Goal: Connect with others: Connect with others

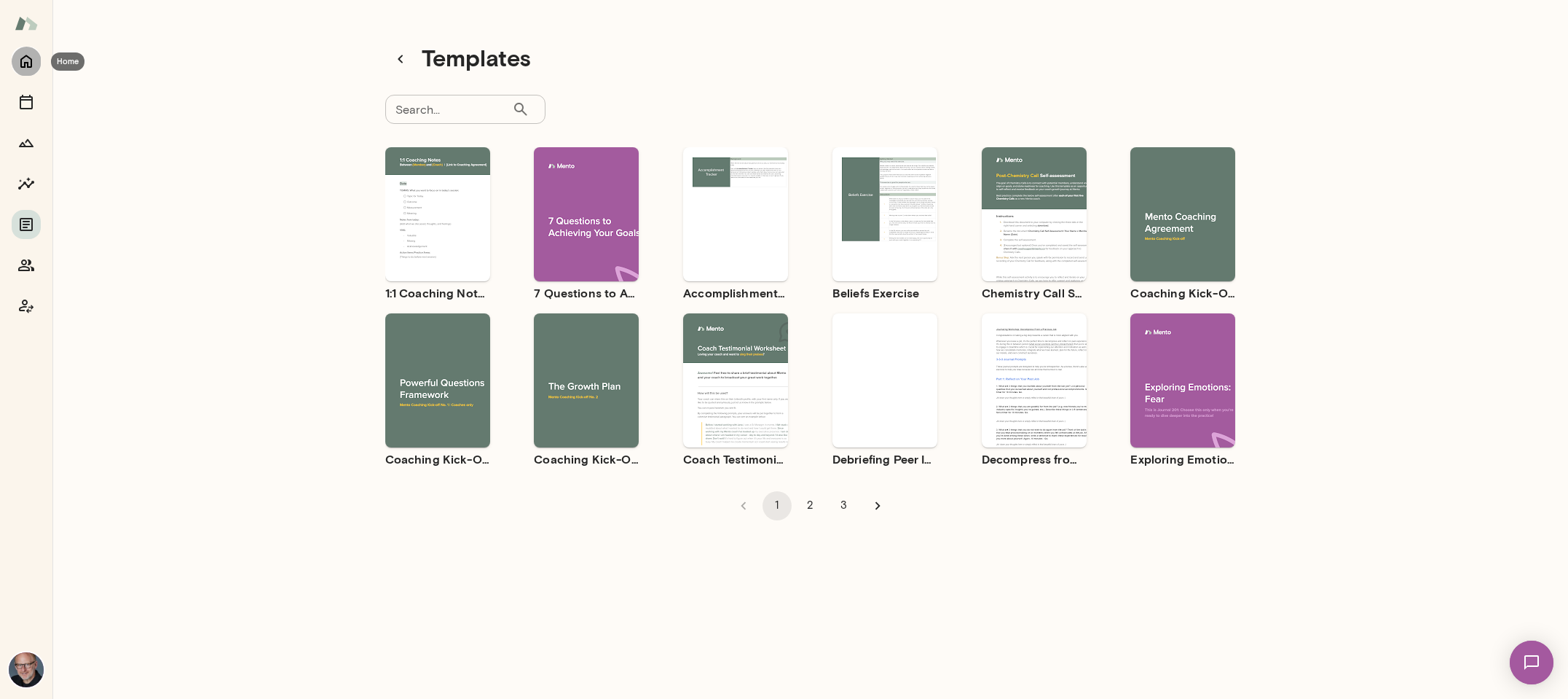
click at [26, 54] on icon "Home" at bounding box center [26, 61] width 17 height 17
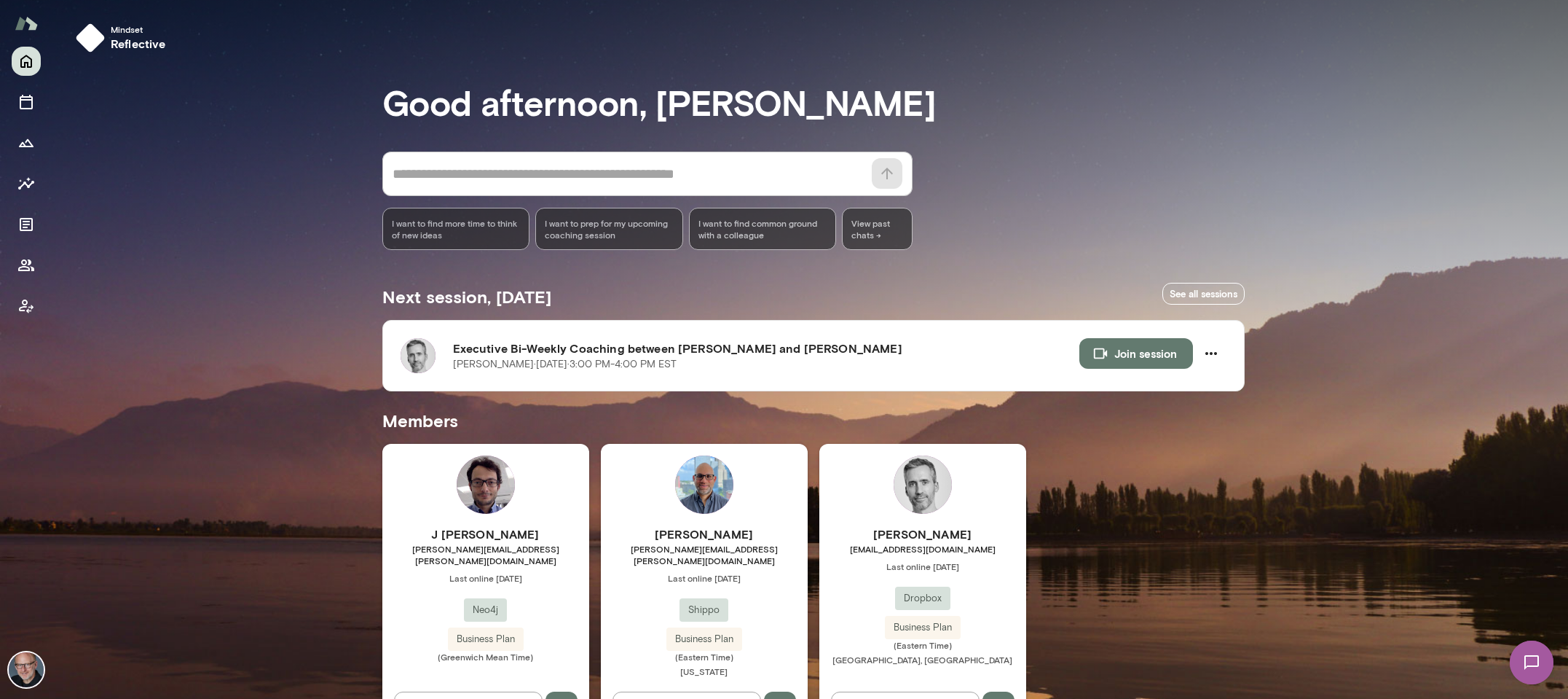
scroll to position [40, 0]
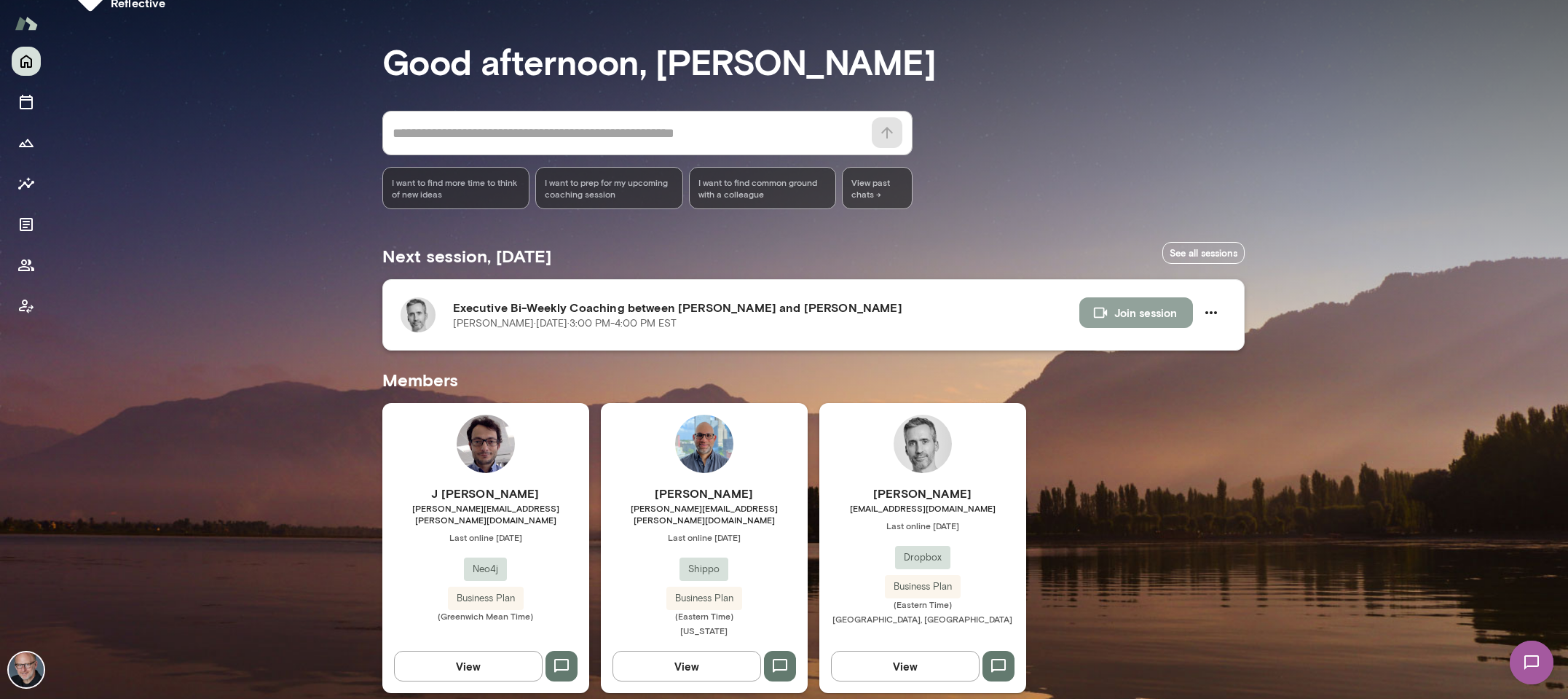
click at [1165, 312] on button "Join session" at bounding box center [1136, 312] width 114 height 31
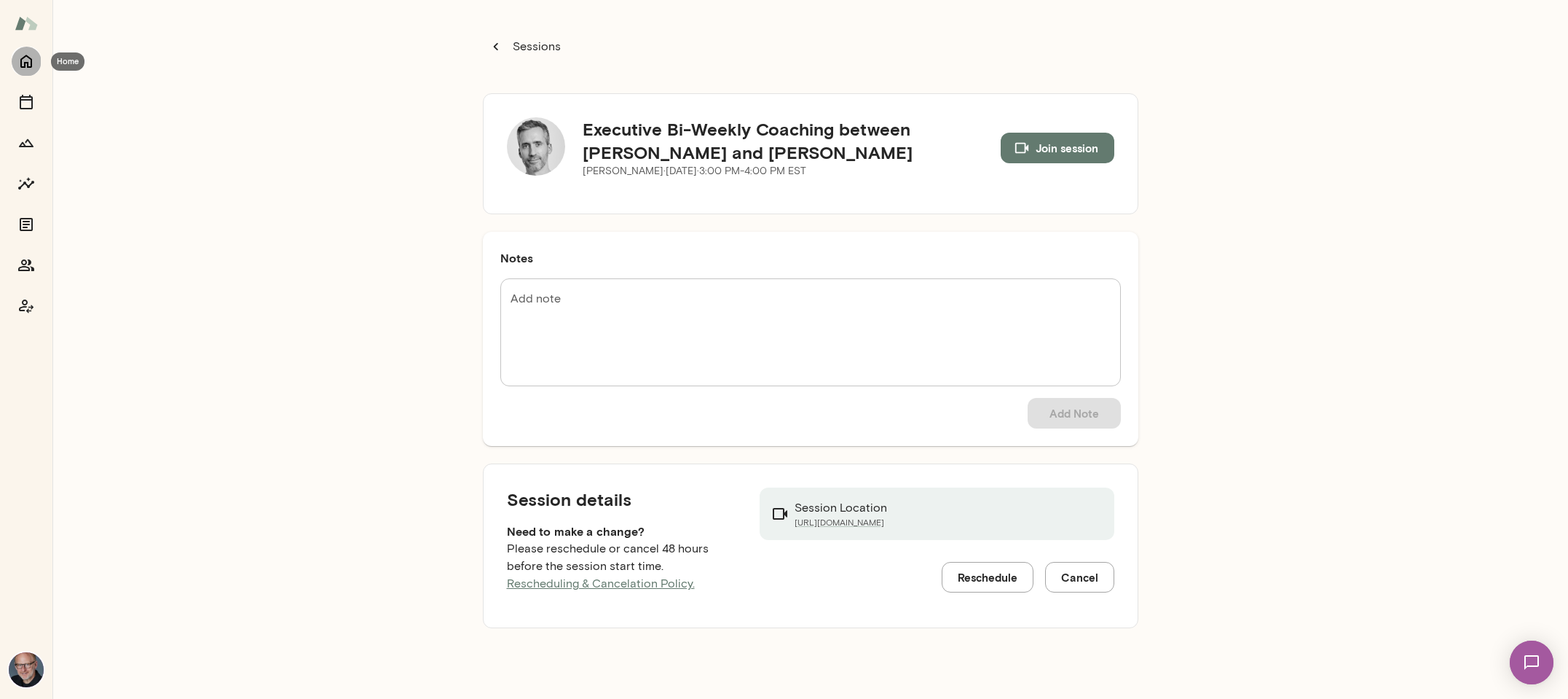
click at [32, 64] on icon "Home" at bounding box center [26, 61] width 17 height 17
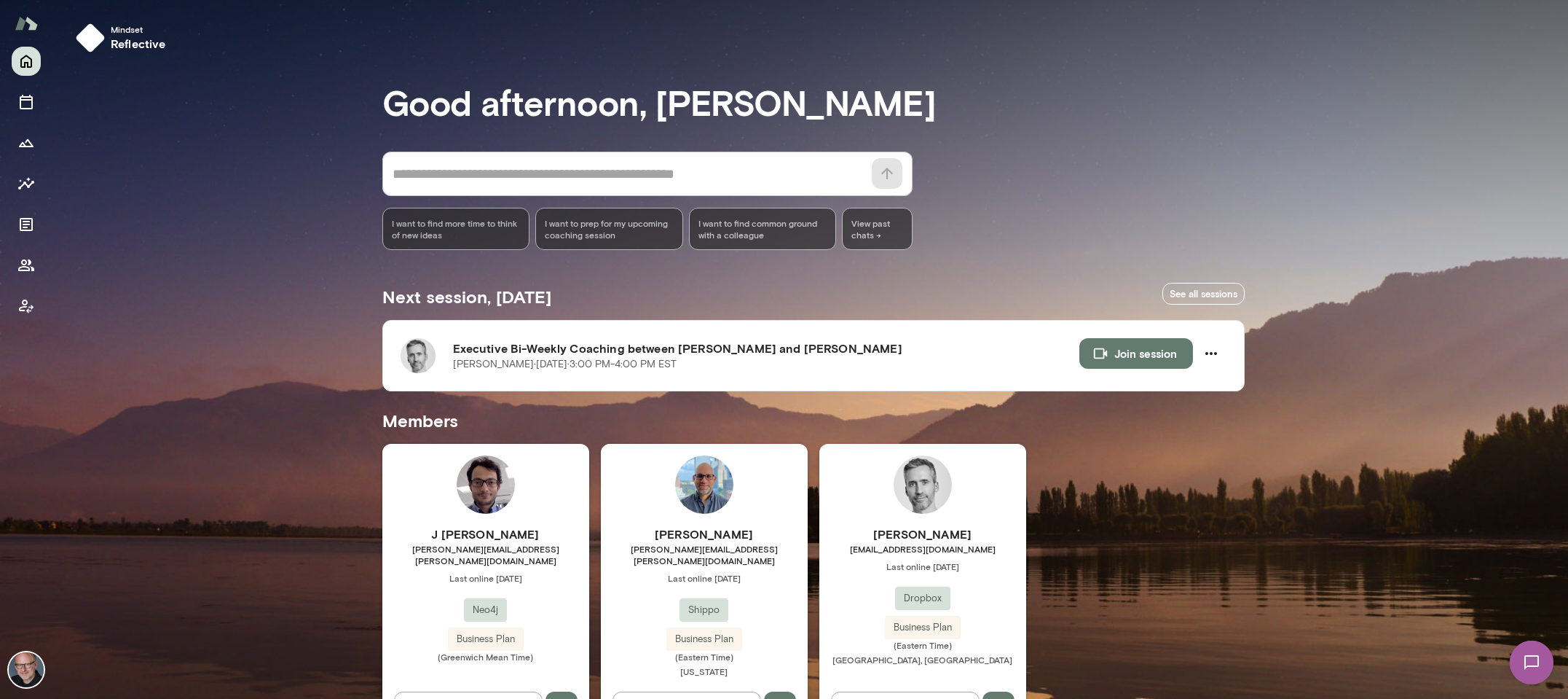
click at [856, 541] on h6 "[PERSON_NAME]" at bounding box center [923, 534] width 207 height 17
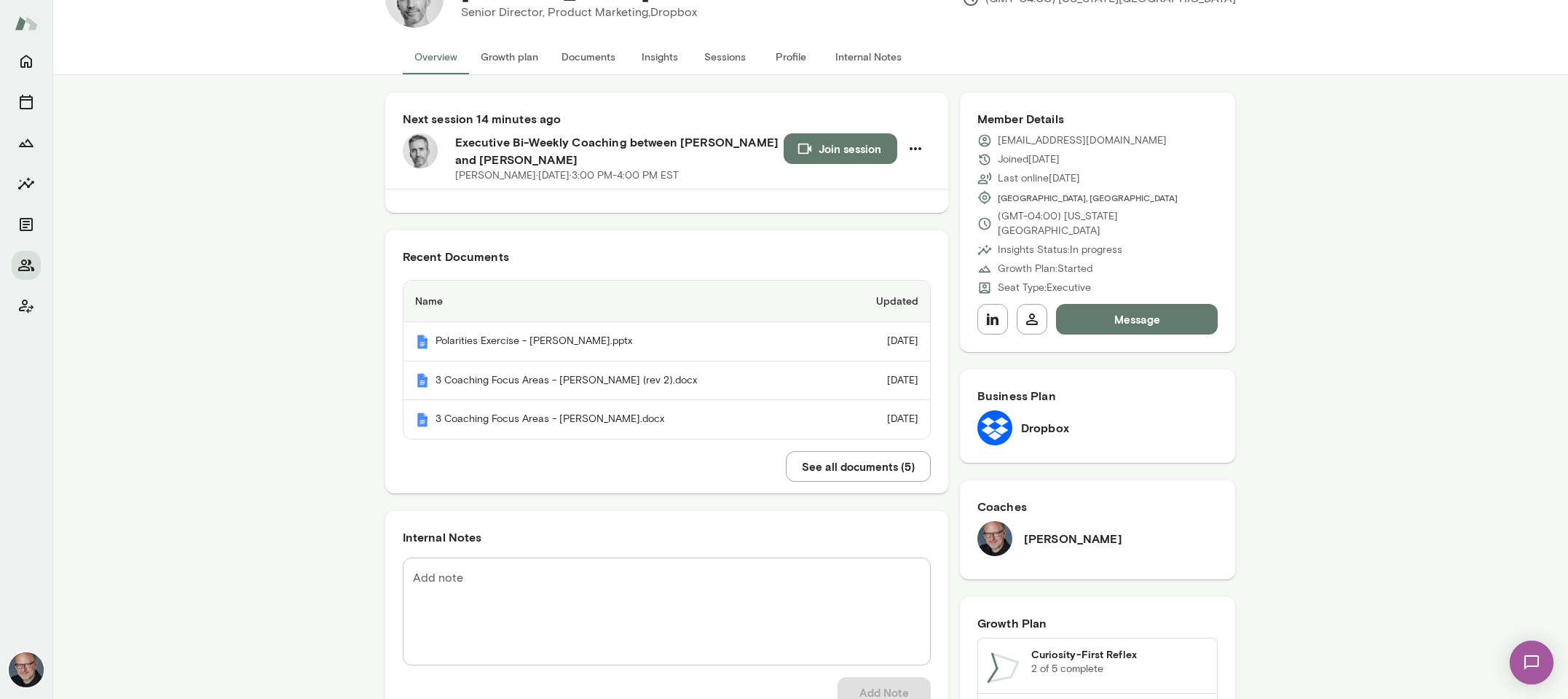
scroll to position [69, 0]
